Goal: Contribute content

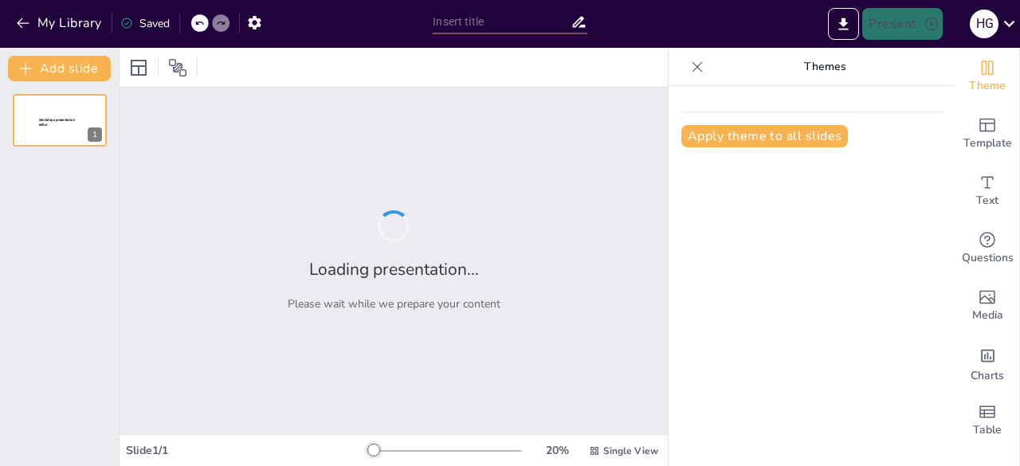
type input "Carreras Profesionales en el Proceso Minero: Un Panorama Integral"
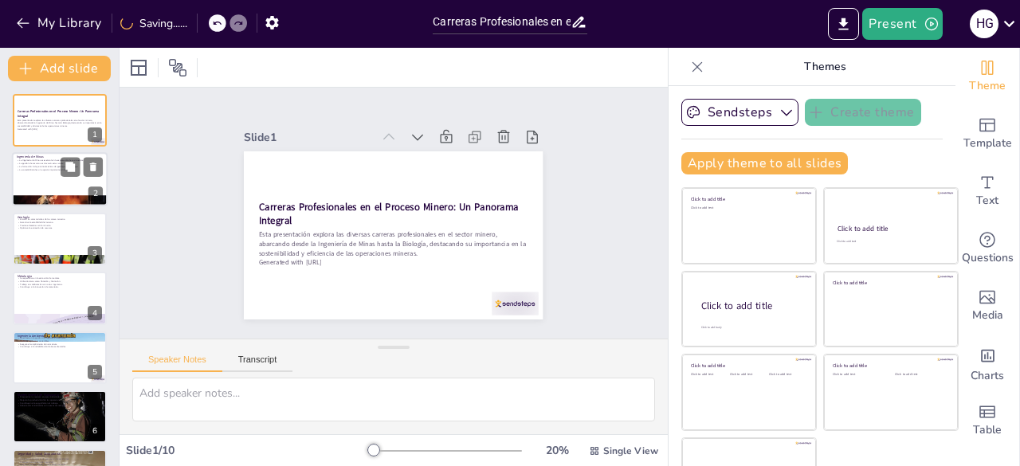
click at [40, 178] on div at bounding box center [60, 180] width 96 height 54
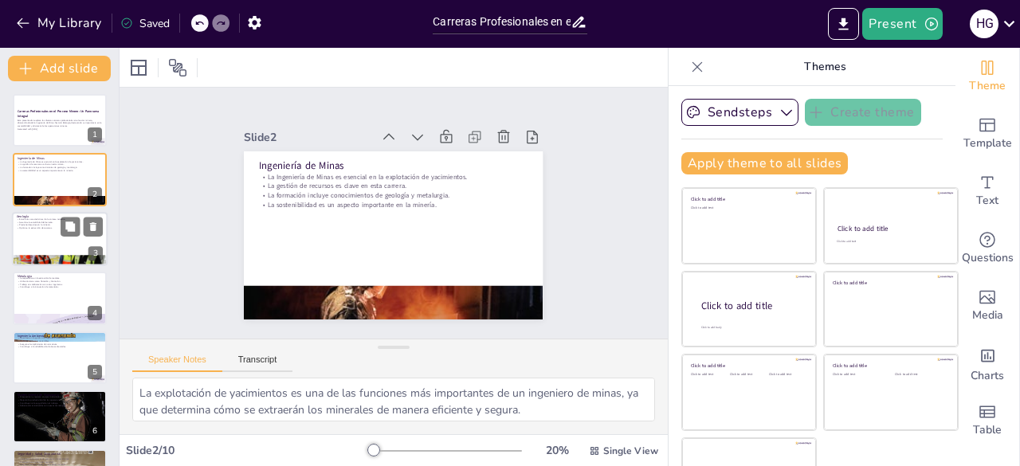
click at [40, 226] on p "Optimiza la extracción de recursos." at bounding box center [60, 227] width 86 height 3
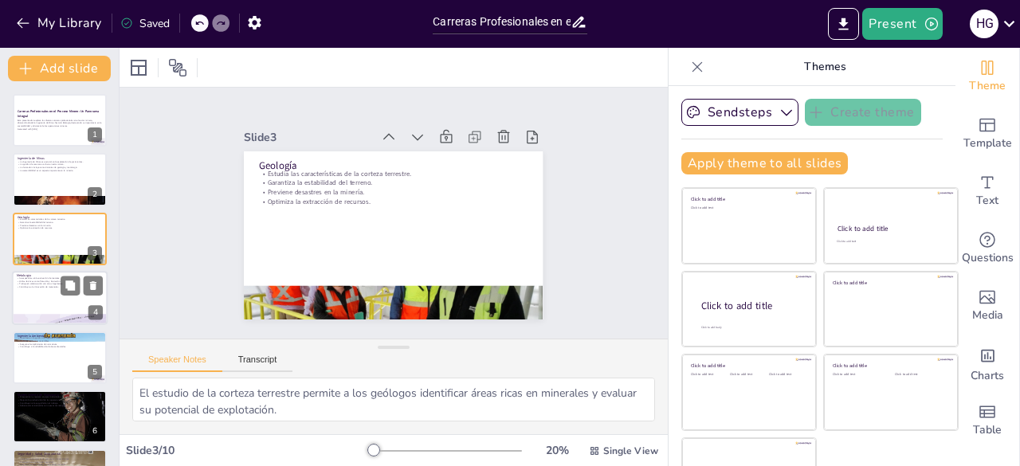
click at [46, 281] on p "Utiliza técnicas como flotación y lixiviación." at bounding box center [60, 281] width 86 height 3
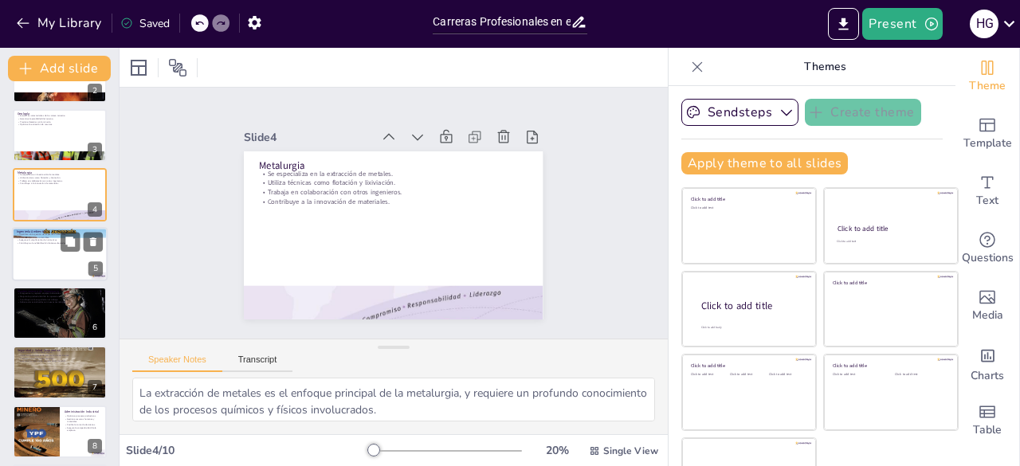
click at [44, 257] on div at bounding box center [60, 254] width 96 height 54
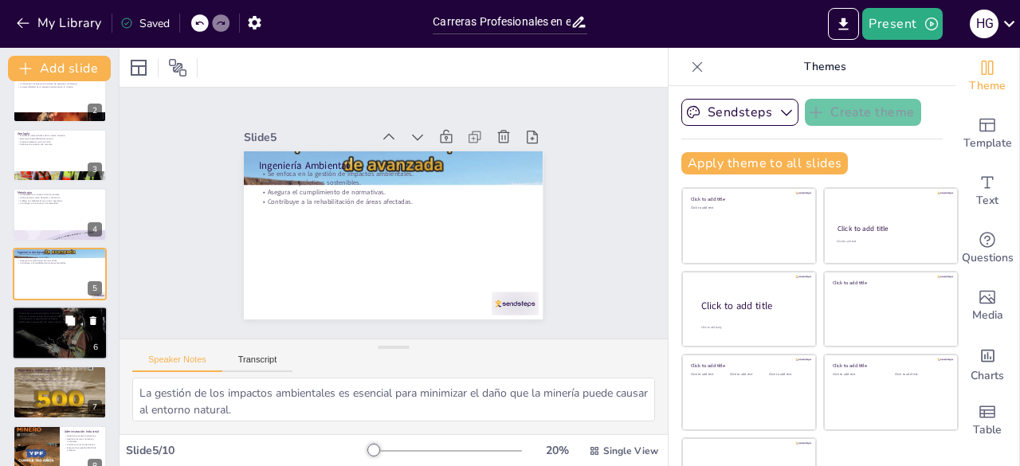
click at [45, 326] on div at bounding box center [60, 333] width 96 height 65
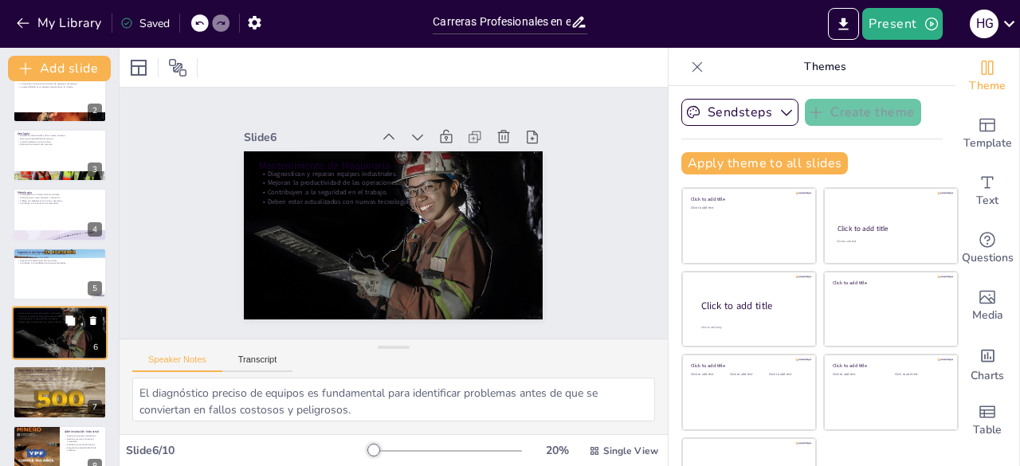
scroll to position [143, 0]
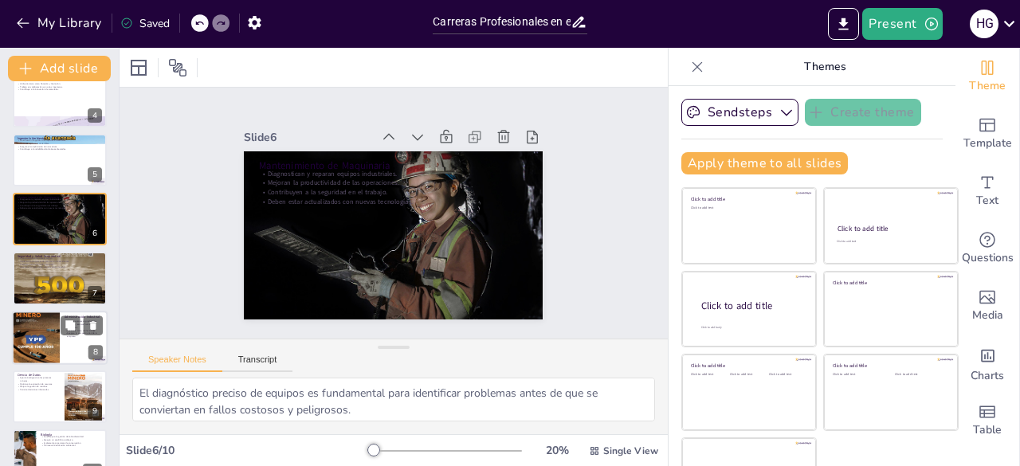
click at [45, 353] on div at bounding box center [36, 337] width 48 height 67
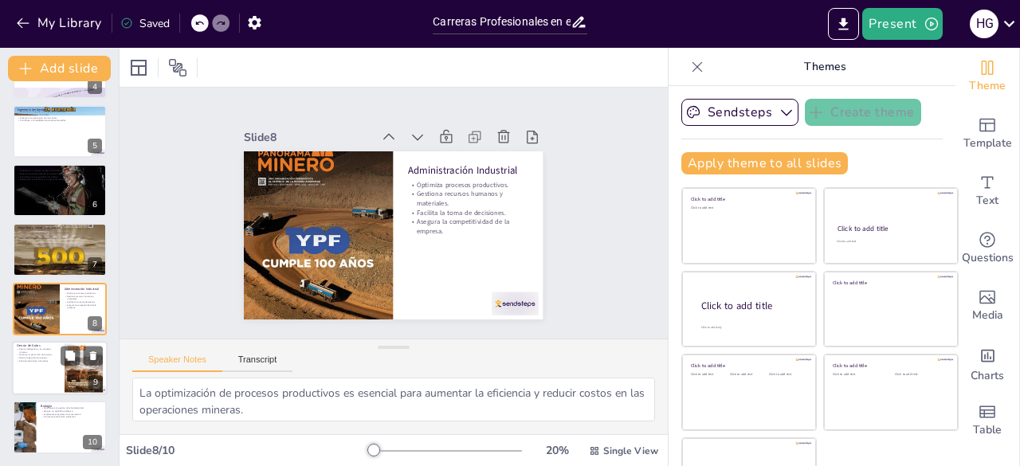
click at [45, 372] on div at bounding box center [60, 368] width 96 height 54
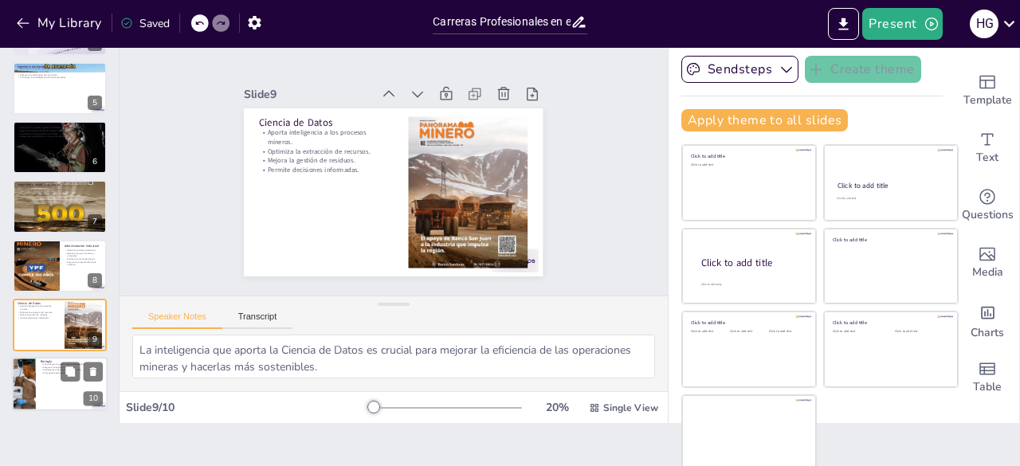
scroll to position [45, 0]
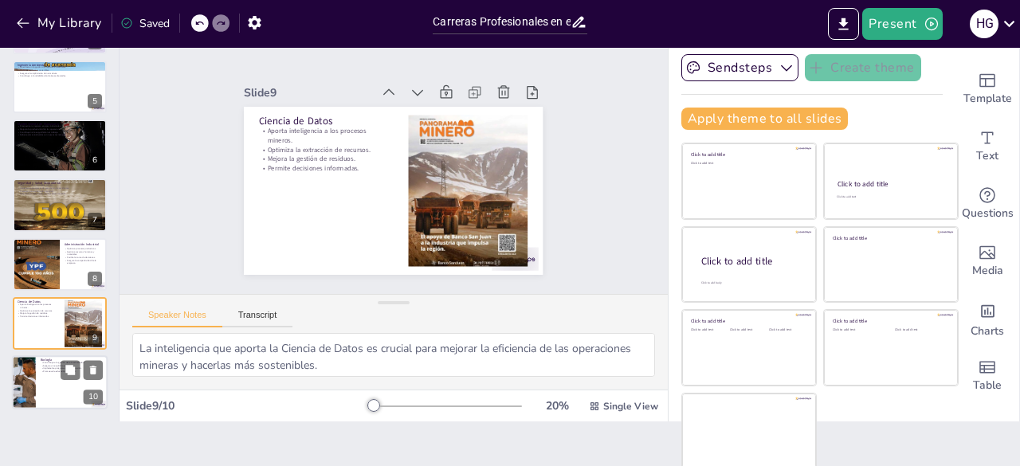
click at [51, 391] on div at bounding box center [60, 383] width 96 height 54
type textarea "La gestión de la biodiversidad es fundamental para asegurar que las actividades…"
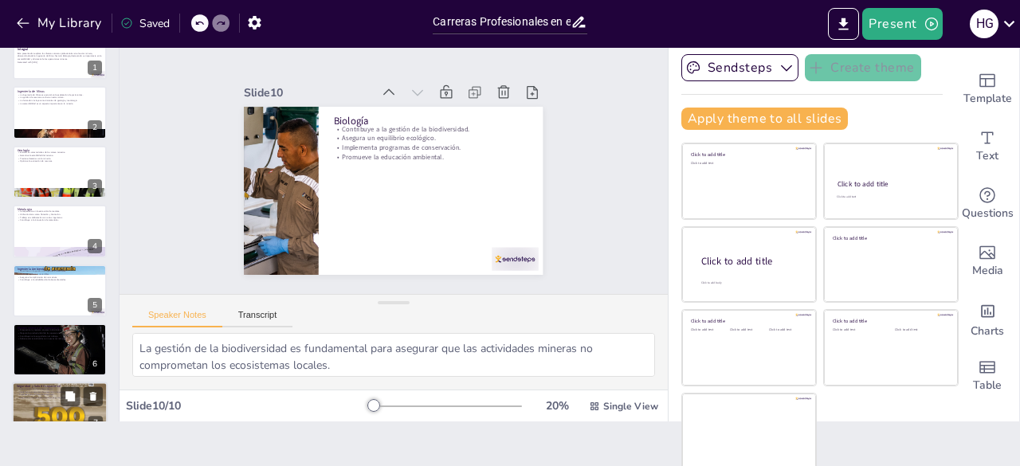
scroll to position [0, 0]
